Goal: Information Seeking & Learning: Find specific fact

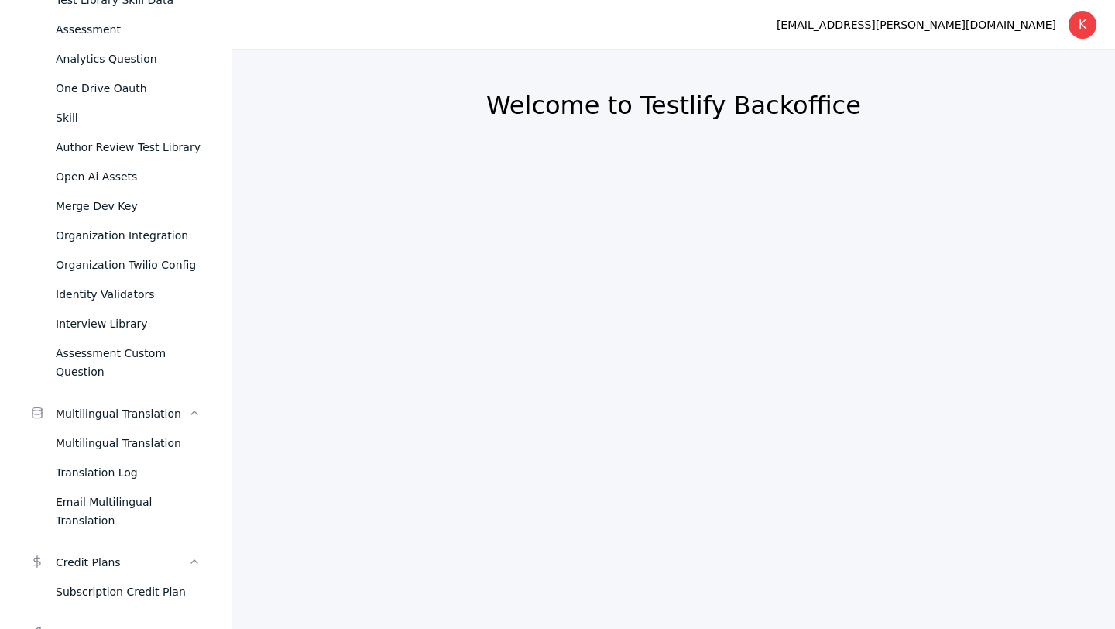
scroll to position [1590, 0]
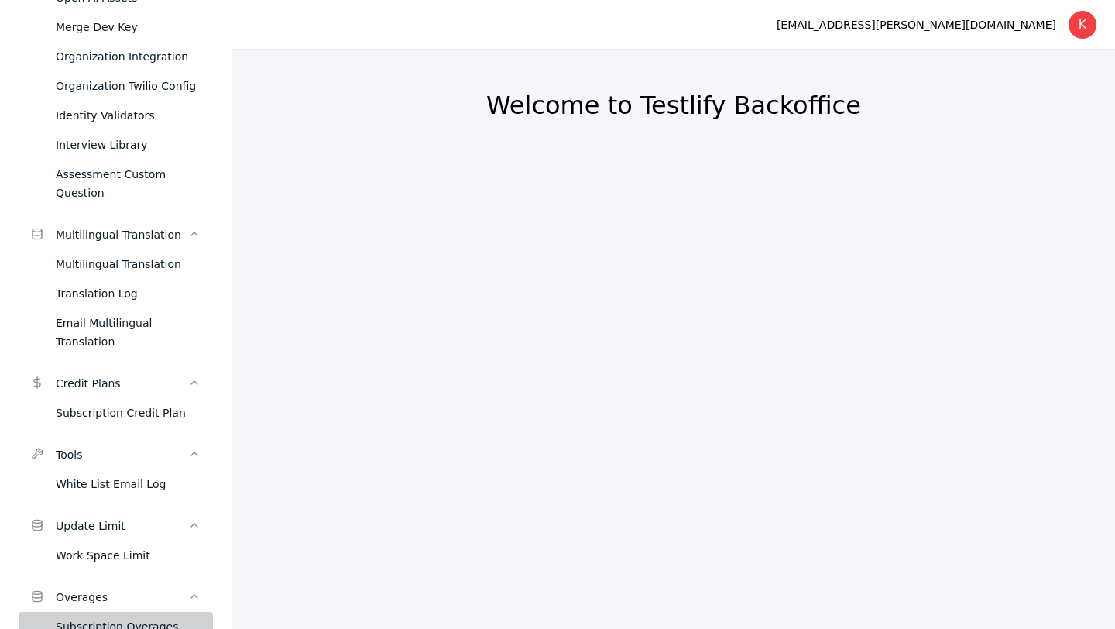
click at [103, 617] on div "Subscription Overages" at bounding box center [128, 626] width 145 height 19
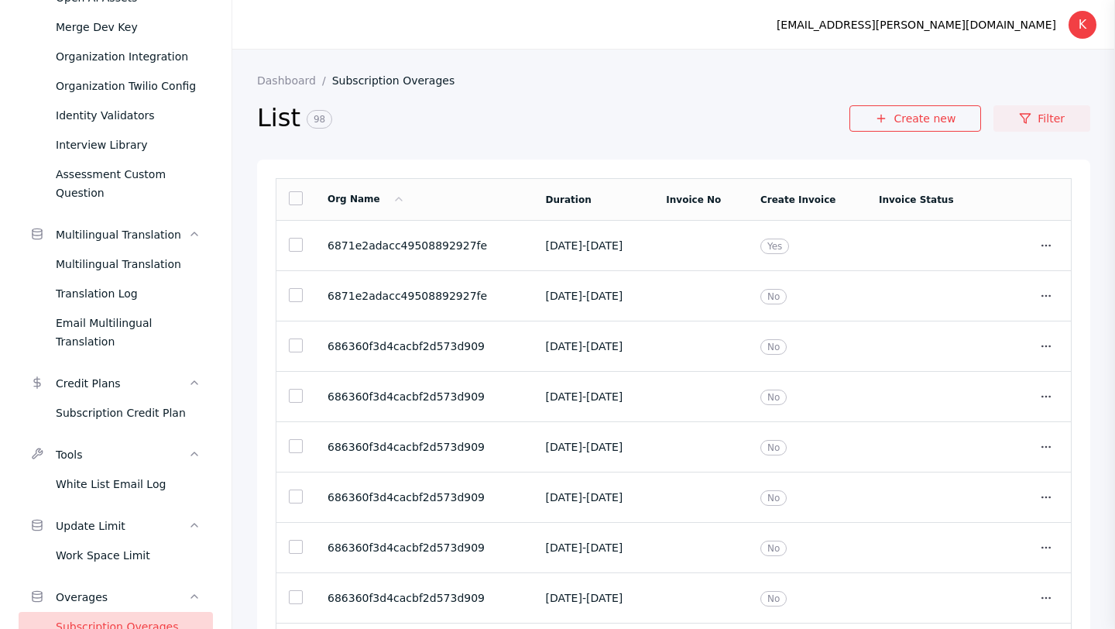
click at [1038, 115] on link "Filter" at bounding box center [1042, 118] width 97 height 26
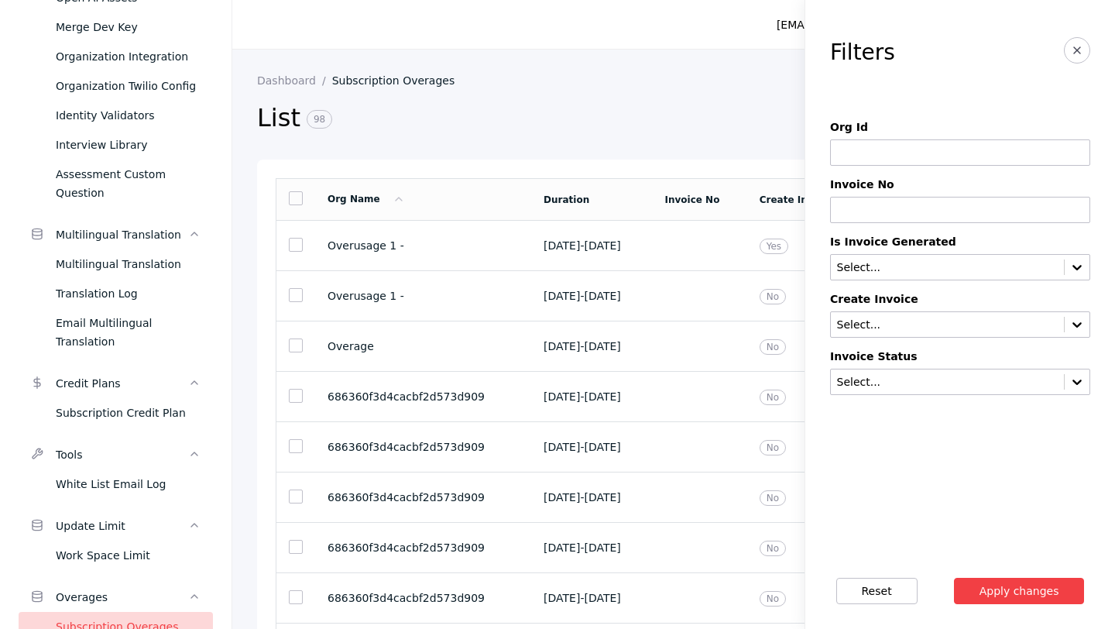
click at [923, 162] on input at bounding box center [960, 152] width 260 height 26
paste input "**********"
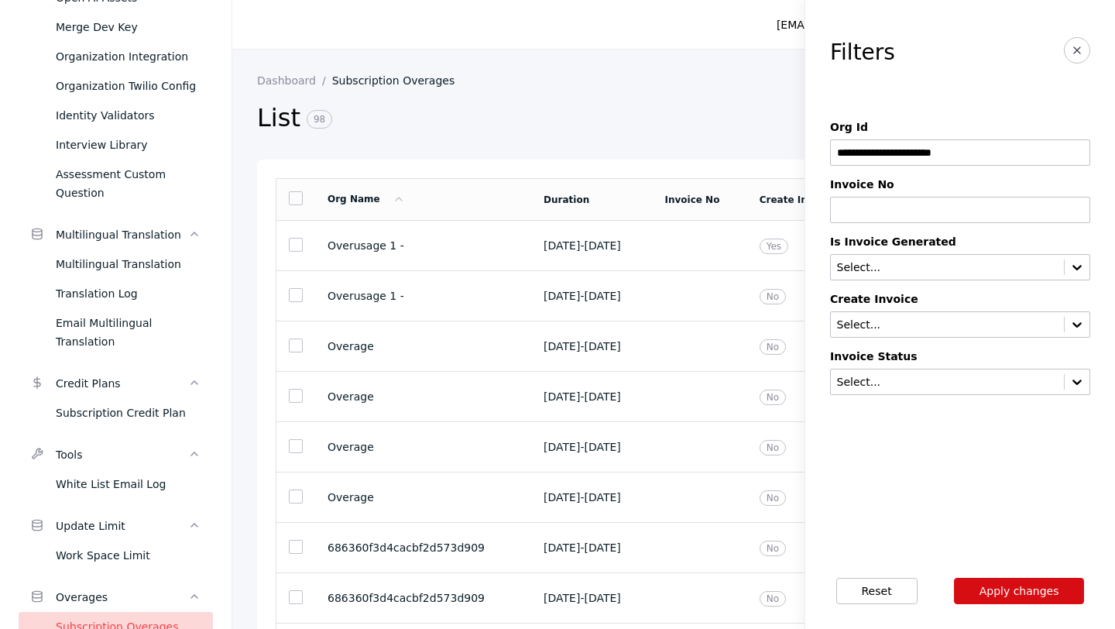
type input "**********"
click at [1012, 596] on button "Apply changes" at bounding box center [1019, 591] width 131 height 26
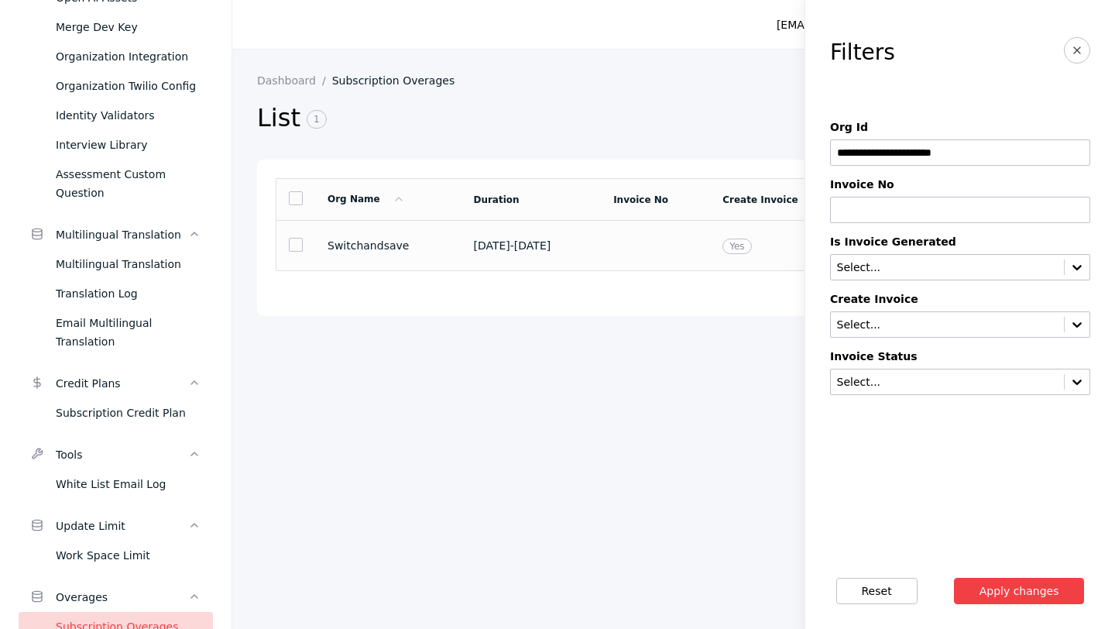
click at [493, 251] on span "[DATE] - [DATE]" at bounding box center [511, 245] width 77 height 12
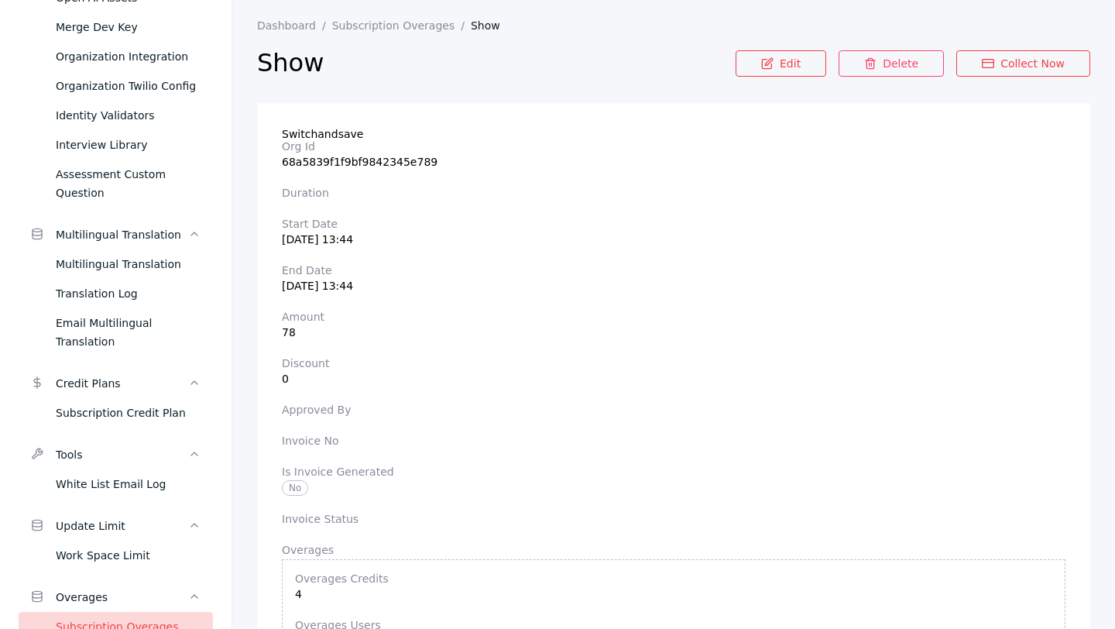
scroll to position [53, 0]
click at [323, 131] on span "Switchandsave" at bounding box center [322, 135] width 81 height 12
copy span "Switchandsave"
